Goal: Communication & Community: Answer question/provide support

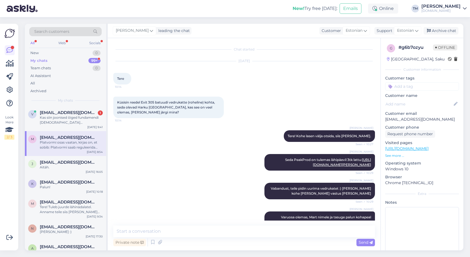
click at [80, 120] on div "Kas siin joonised õiged fundamendi [DEMOGRAPHIC_DATA] [PERSON_NAME] 10 ,kas sel…" at bounding box center [71, 120] width 63 height 10
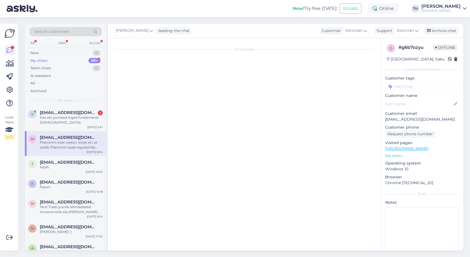
click at [69, 146] on div "Platvormi osas vaatan, kirjas on, et sobib: Platvormi saab reguleerida neljale …" at bounding box center [71, 145] width 63 height 10
click at [69, 120] on div "Kas siin joonised õiged fundamendi [DEMOGRAPHIC_DATA] [PERSON_NAME] 10 ,kas sel…" at bounding box center [71, 120] width 63 height 10
click at [66, 143] on div "Platvormi osas vaatan, kirjas on, et sobib: Platvormi saab reguleerida neljale …" at bounding box center [71, 145] width 63 height 10
click at [394, 120] on p "[EMAIL_ADDRESS][DOMAIN_NAME]" at bounding box center [422, 120] width 74 height 6
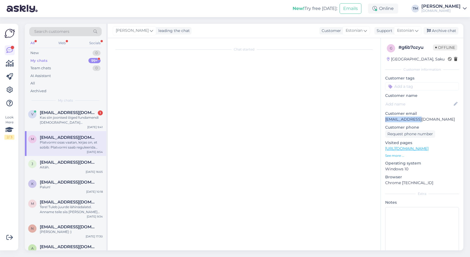
drag, startPoint x: 421, startPoint y: 119, endPoint x: 383, endPoint y: 120, distance: 38.7
click at [383, 120] on div "g # g6b7ozyu Offline [GEOGRAPHIC_DATA], Saku Customer information Customer tags…" at bounding box center [422, 151] width 83 height 227
copy p "[EMAIL_ADDRESS][DOMAIN_NAME]"
click at [69, 149] on div "Platvormi osas vaatan, kirjas on, et sobib: Platvormi saab reguleerida neljale …" at bounding box center [71, 145] width 63 height 10
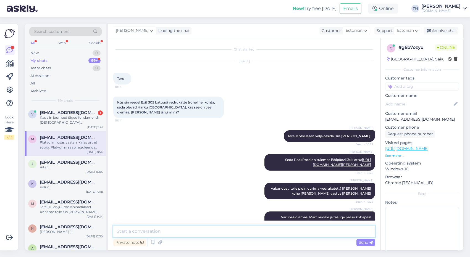
click at [197, 232] on textarea at bounding box center [244, 232] width 262 height 12
paste textarea "8718469460540"
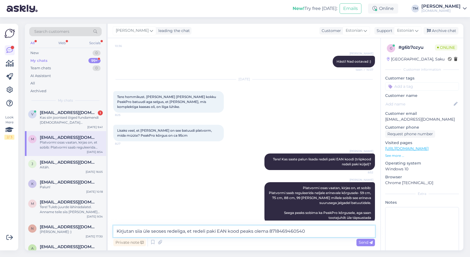
scroll to position [222, 0]
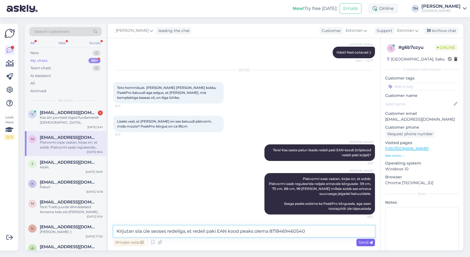
type textarea "Kirjutan siia üle seoses redeliga, et redeli paki EAN kood peaks olema 87184694…"
click at [364, 240] on span "Send" at bounding box center [366, 242] width 14 height 5
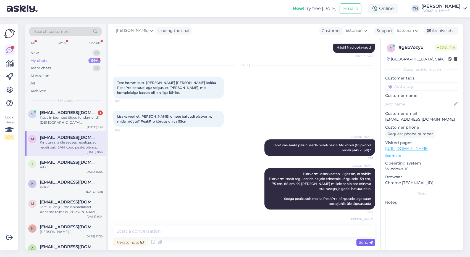
scroll to position [251, 0]
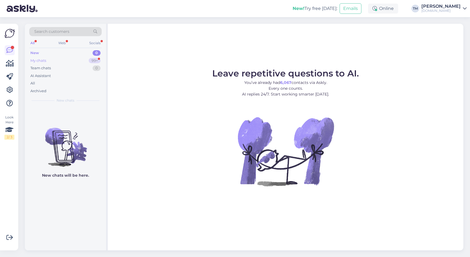
click at [51, 61] on div "My chats 99+" at bounding box center [65, 61] width 72 height 8
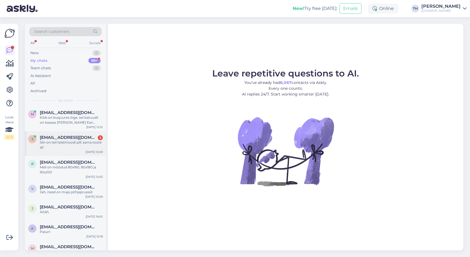
click at [70, 141] on div "Siin on teil teistmoodi pilt sama toote all" at bounding box center [71, 145] width 63 height 10
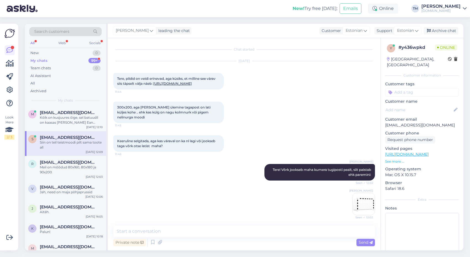
scroll to position [82, 0]
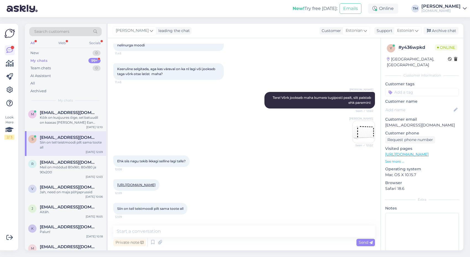
click at [159, 187] on div "https://manguvaljakud.eu/wp-content/uploads/2025/07/01JZ355X1J35JJQGV1TG1K6884.…" at bounding box center [136, 185] width 46 height 12
click at [156, 184] on link "https://manguvaljakud.eu/wp-content/uploads/2025/07/01JZ355X1J35JJQGV1TG1K6884.…" at bounding box center [136, 185] width 38 height 4
click at [429, 152] on link "https://manguvaljakud.eu/toode/pallimangud/jalgpallivaravad/" at bounding box center [406, 154] width 43 height 5
click at [156, 184] on link "https://manguvaljakud.eu/wp-content/uploads/2025/07/01JZ355X1J35JJQGV1TG1K6884.…" at bounding box center [136, 185] width 38 height 4
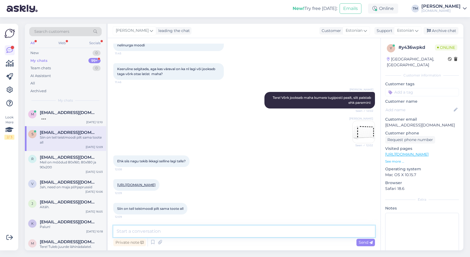
click at [166, 232] on textarea at bounding box center [244, 232] width 262 height 12
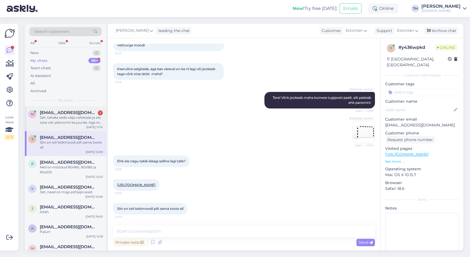
click at [81, 126] on div "m mart@estolux.eu 1 Jah, tahaks seda välja vahetada ja siis osta vist platvormi…" at bounding box center [65, 118] width 81 height 25
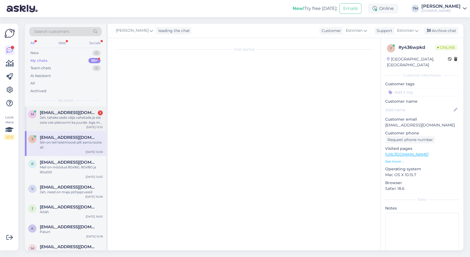
scroll to position [432, 0]
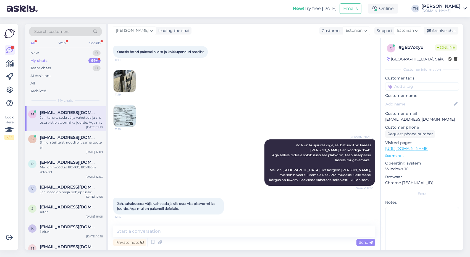
click at [130, 112] on img at bounding box center [125, 116] width 22 height 22
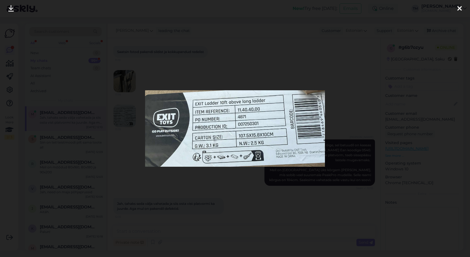
click at [127, 129] on div at bounding box center [235, 128] width 470 height 257
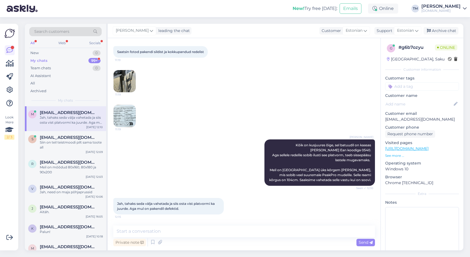
click at [129, 88] on img at bounding box center [125, 81] width 22 height 22
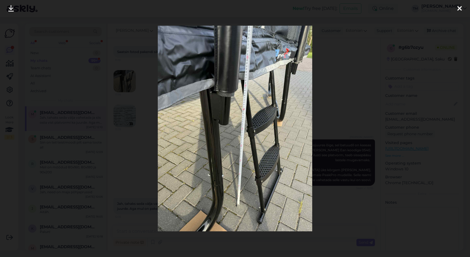
click at [132, 118] on div at bounding box center [235, 128] width 470 height 257
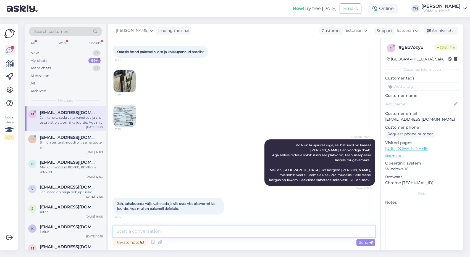
click at [168, 234] on textarea at bounding box center [244, 232] width 262 height 12
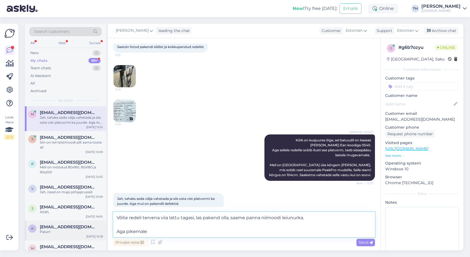
drag, startPoint x: 148, startPoint y: 232, endPoint x: 98, endPoint y: 232, distance: 49.2
click at [98, 232] on div "Search customers All Web Socials New 0 My chats 99+ Team chats 0 AI Assistant A…" at bounding box center [244, 137] width 438 height 227
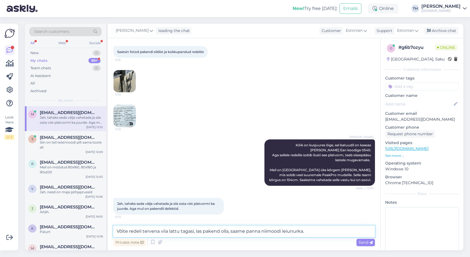
click at [148, 233] on textarea "Võite redeli tervena viia lattu tagasi, las pakend olla, saame panna niimoodi l…" at bounding box center [244, 232] width 262 height 12
type textarea "Võite redeli kokkupanduna viia lattu tagasi, las pakend olla, saame panna niimo…"
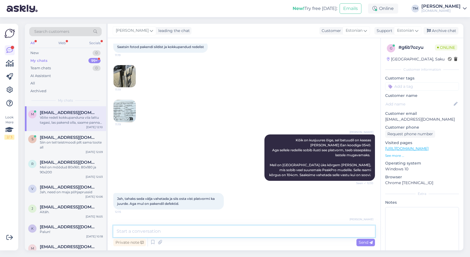
scroll to position [461, 0]
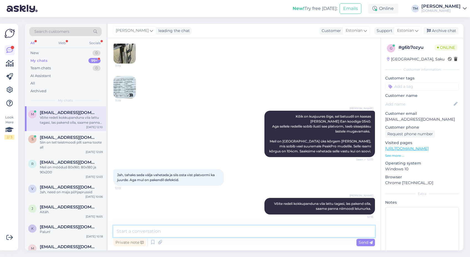
click at [168, 232] on textarea at bounding box center [244, 232] width 262 height 12
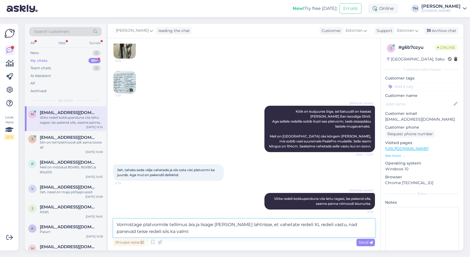
type textarea "Vormistage platvormile tellimus ära ja lisage Lisainfo lahtrisse, et vahetate r…"
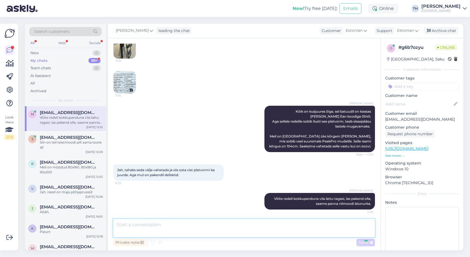
scroll to position [494, 0]
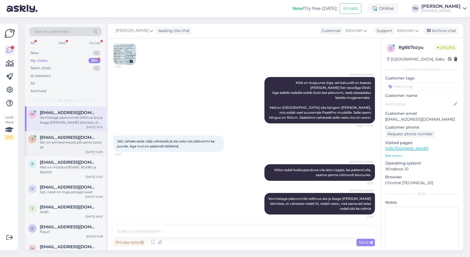
click at [71, 146] on div "Siin on teil teistmoodi pilt sama toote all" at bounding box center [71, 145] width 63 height 10
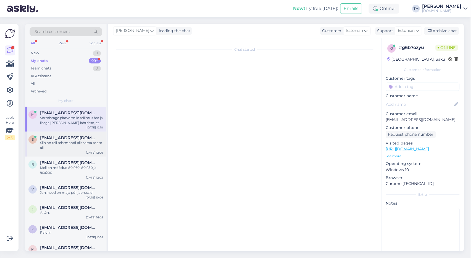
scroll to position [82, 0]
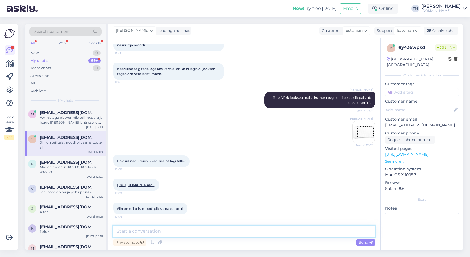
click at [140, 233] on textarea at bounding box center [244, 232] width 262 height 12
click at [358, 129] on img at bounding box center [364, 132] width 22 height 22
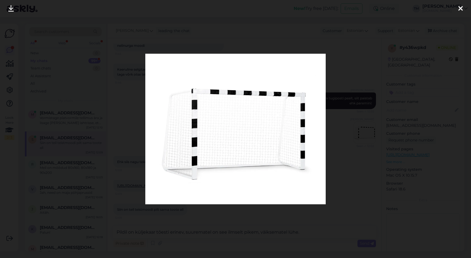
scroll to position [82, 0]
click at [461, 9] on icon at bounding box center [460, 8] width 4 height 7
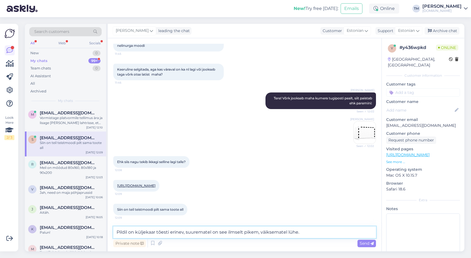
click at [306, 234] on textarea "Pildil on küljekaar tõesti erinev, suurematel on see ilmselt pikem, väiksematel…" at bounding box center [244, 232] width 263 height 12
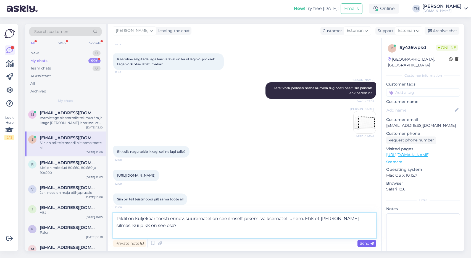
type textarea "Pildil on küljekaar tõesti erinev, suurematel on see ilmselt pikem, väiksematel…"
click at [370, 243] on span "Send" at bounding box center [367, 242] width 14 height 5
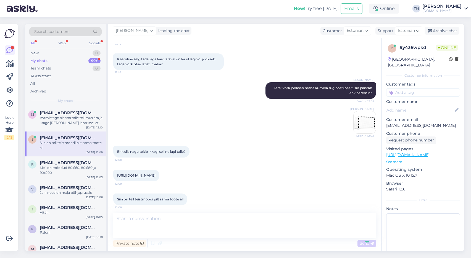
scroll to position [120, 0]
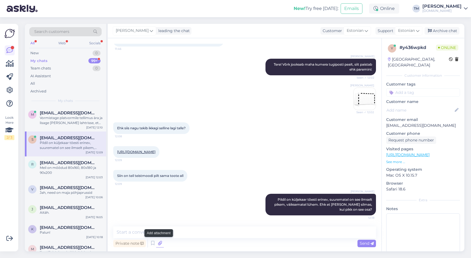
click at [161, 243] on icon at bounding box center [160, 243] width 8 height 8
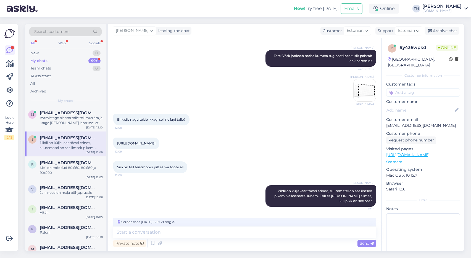
scroll to position [129, 0]
click at [368, 244] on span "Send" at bounding box center [367, 242] width 14 height 5
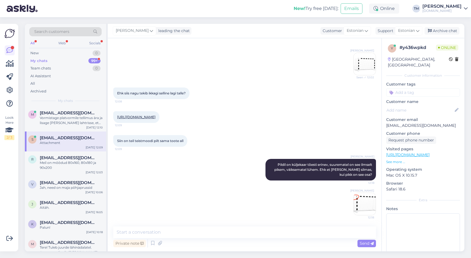
click at [366, 204] on img at bounding box center [365, 204] width 22 height 22
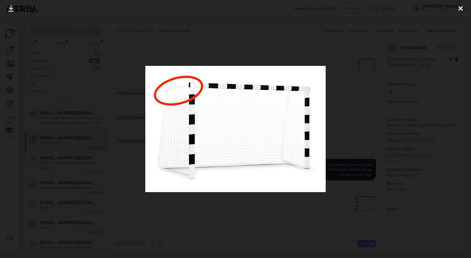
click at [375, 162] on div at bounding box center [235, 129] width 471 height 258
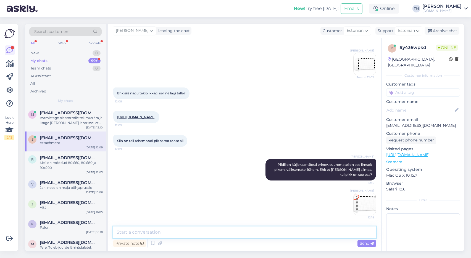
click at [264, 230] on textarea at bounding box center [244, 232] width 263 height 12
click at [175, 232] on textarea at bounding box center [244, 232] width 263 height 12
paste textarea "https://drive.google.com/file/d/1QnRS4lFtaJG9ntImW3PXt1Iu-hNTO-ne/view?usp=shar…"
type textarea "https://drive.google.com/file/d/1QnRS4lFtaJG9ntImW3PXt1Iu-hNTO-ne/view?usp=shar…"
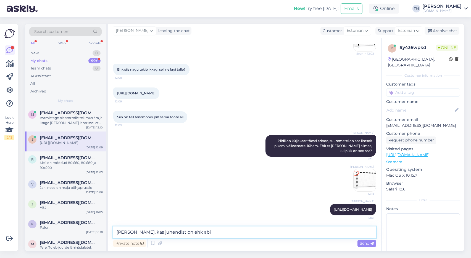
type textarea "Vaadake, kas juhendist on ehk abi?"
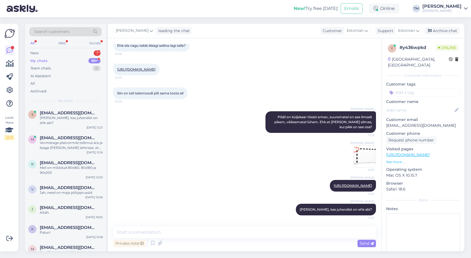
click at [36, 43] on div "All Web Socials" at bounding box center [65, 44] width 72 height 9
click at [31, 44] on div "All" at bounding box center [32, 43] width 6 height 7
click at [61, 41] on div "Web" at bounding box center [62, 43] width 10 height 7
click at [59, 52] on div "New 1" at bounding box center [65, 53] width 72 height 8
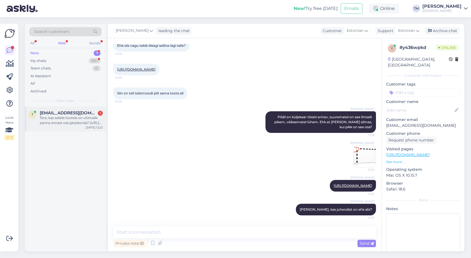
click at [72, 116] on div "Tere, kas sellele tootele on võimalik panna ennast ostujärjekorda? https://mang…" at bounding box center [71, 120] width 63 height 10
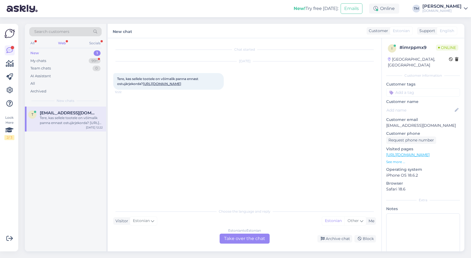
click at [244, 241] on div "Estonian to Estonian Take over the chat" at bounding box center [245, 238] width 50 height 10
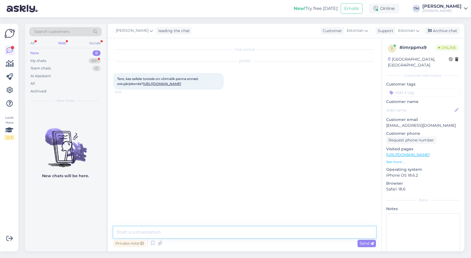
click at [243, 229] on textarea at bounding box center [244, 232] width 263 height 12
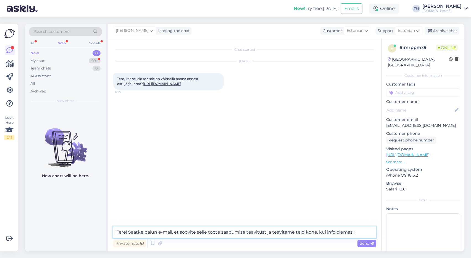
type textarea "Tere! Saatke palun e-mail, et soovite selle toote saabumise teavitust ja teavit…"
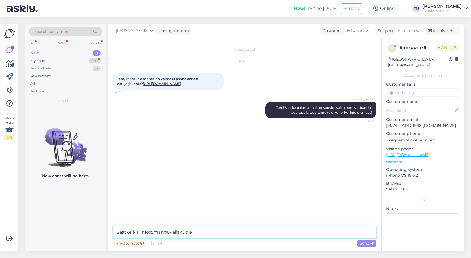
type textarea "Saatke kiri info@manguvaljakud.eu"
